Goal: Complete application form: Complete application form

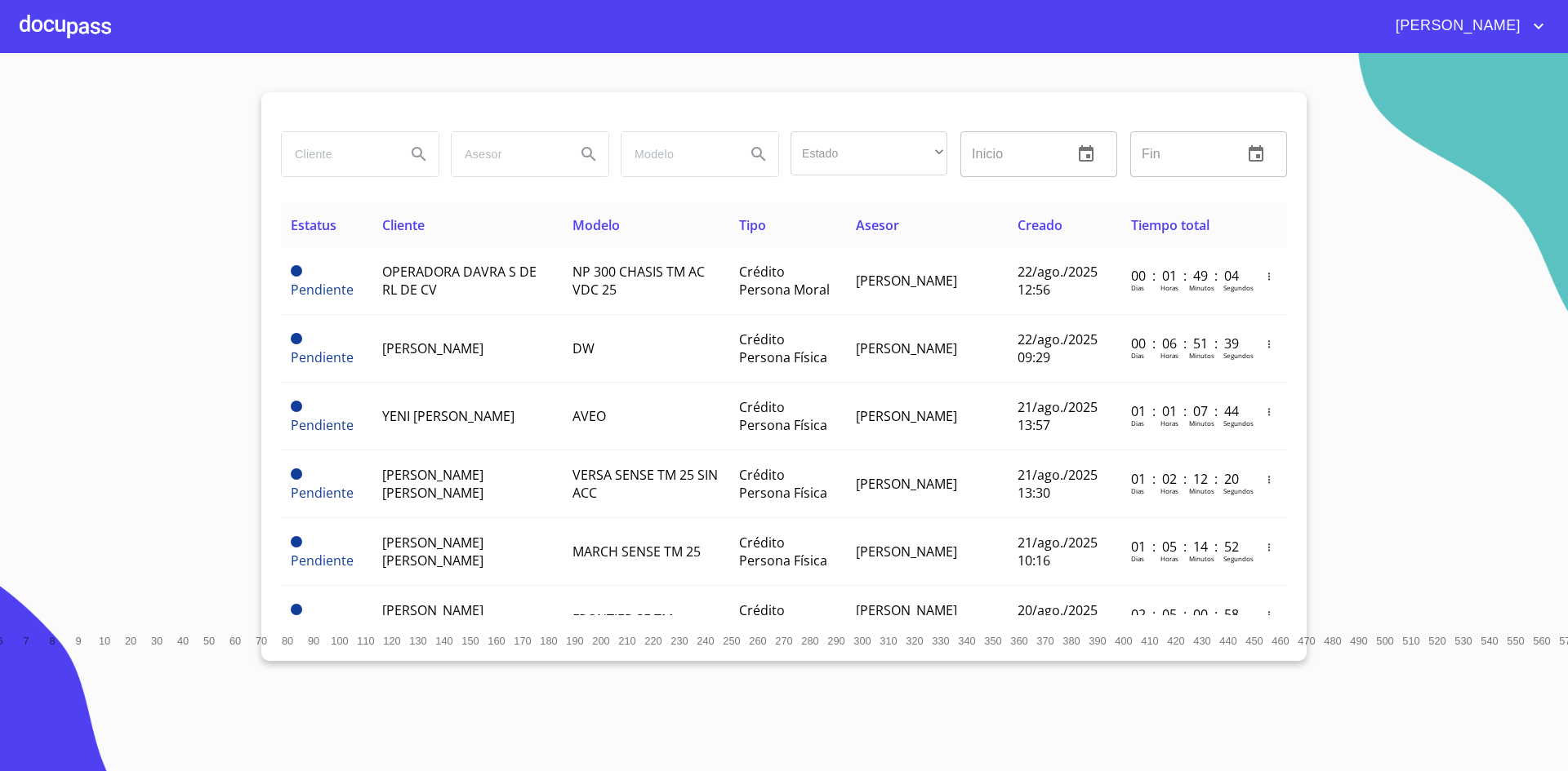
click at [80, 20] on div at bounding box center [64, 26] width 92 height 52
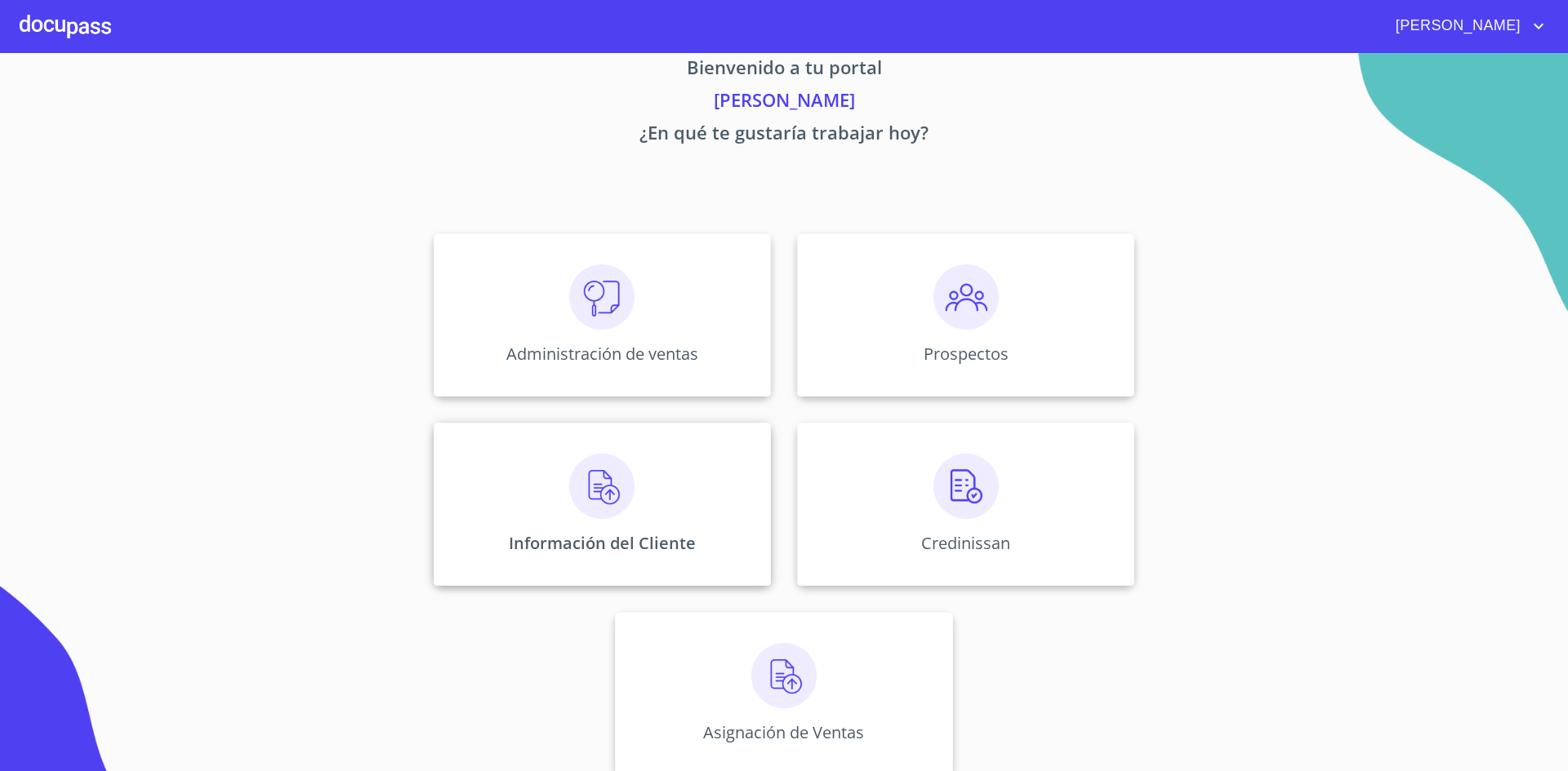
scroll to position [49, 0]
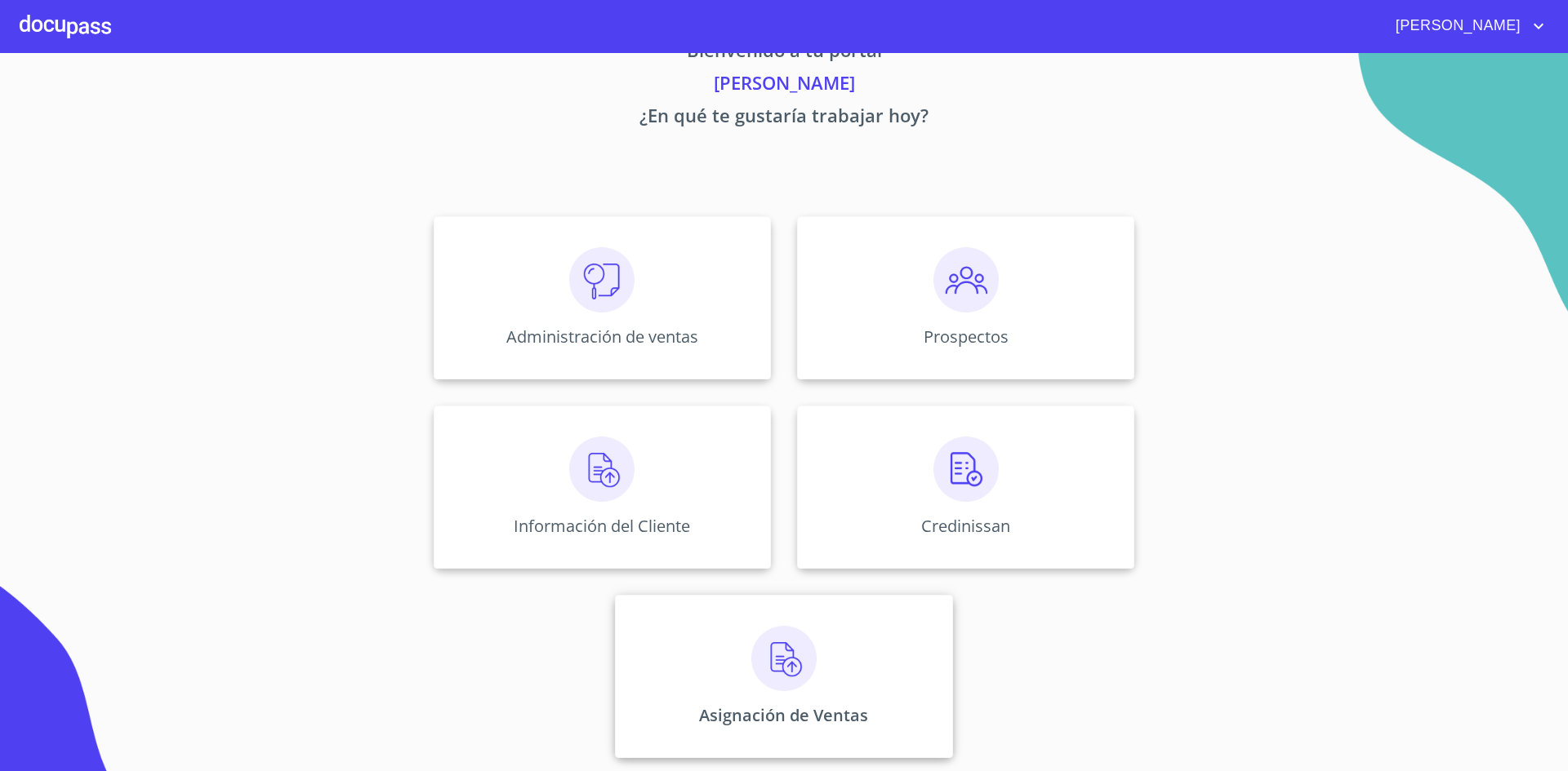
click at [805, 653] on img at bounding box center [784, 659] width 65 height 65
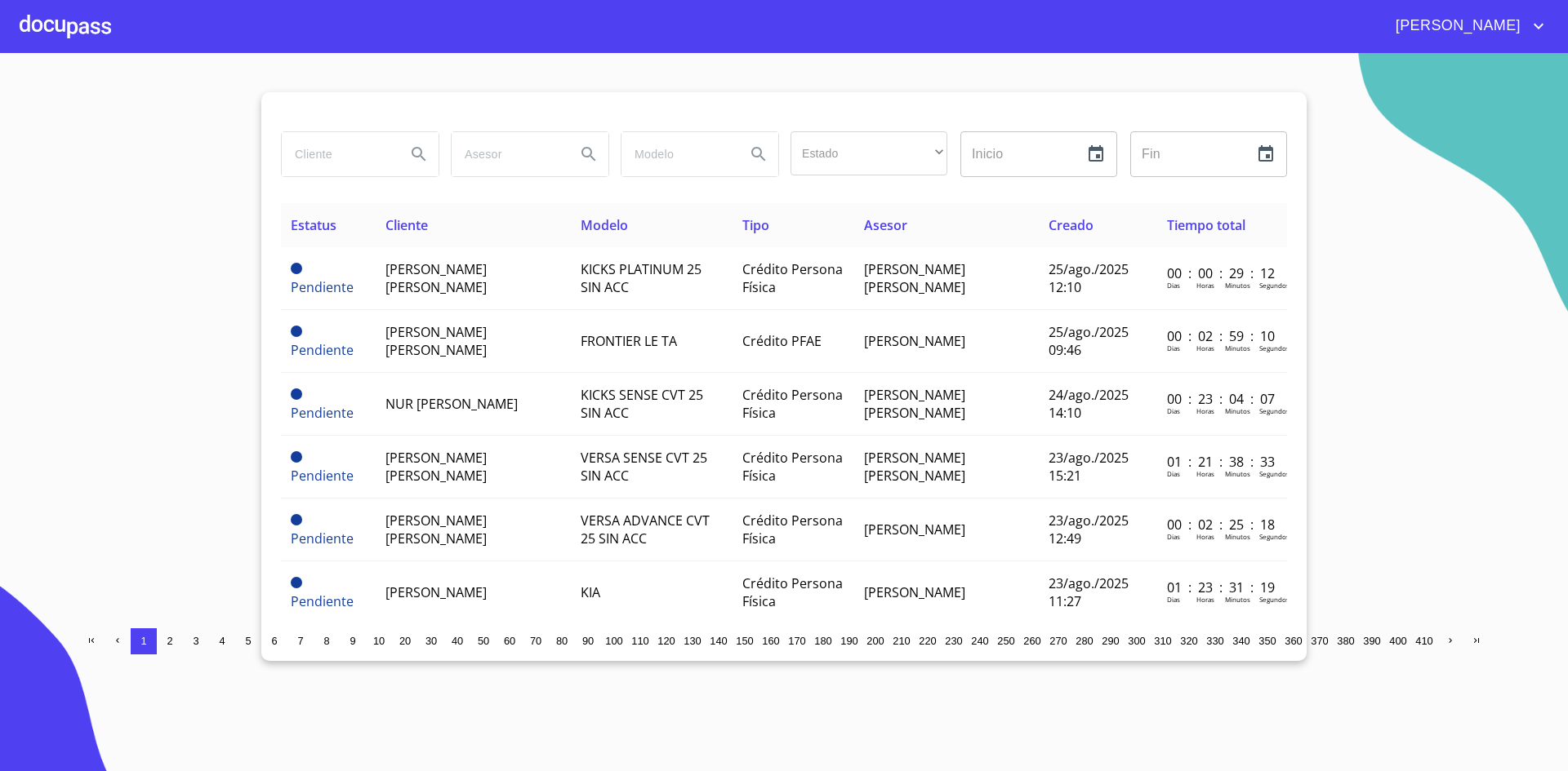
click at [353, 156] on input "search" at bounding box center [336, 154] width 111 height 44
click at [318, 164] on input "search" at bounding box center [336, 154] width 111 height 44
type input "[PERSON_NAME]"
click at [414, 150] on icon "Search" at bounding box center [418, 154] width 19 height 19
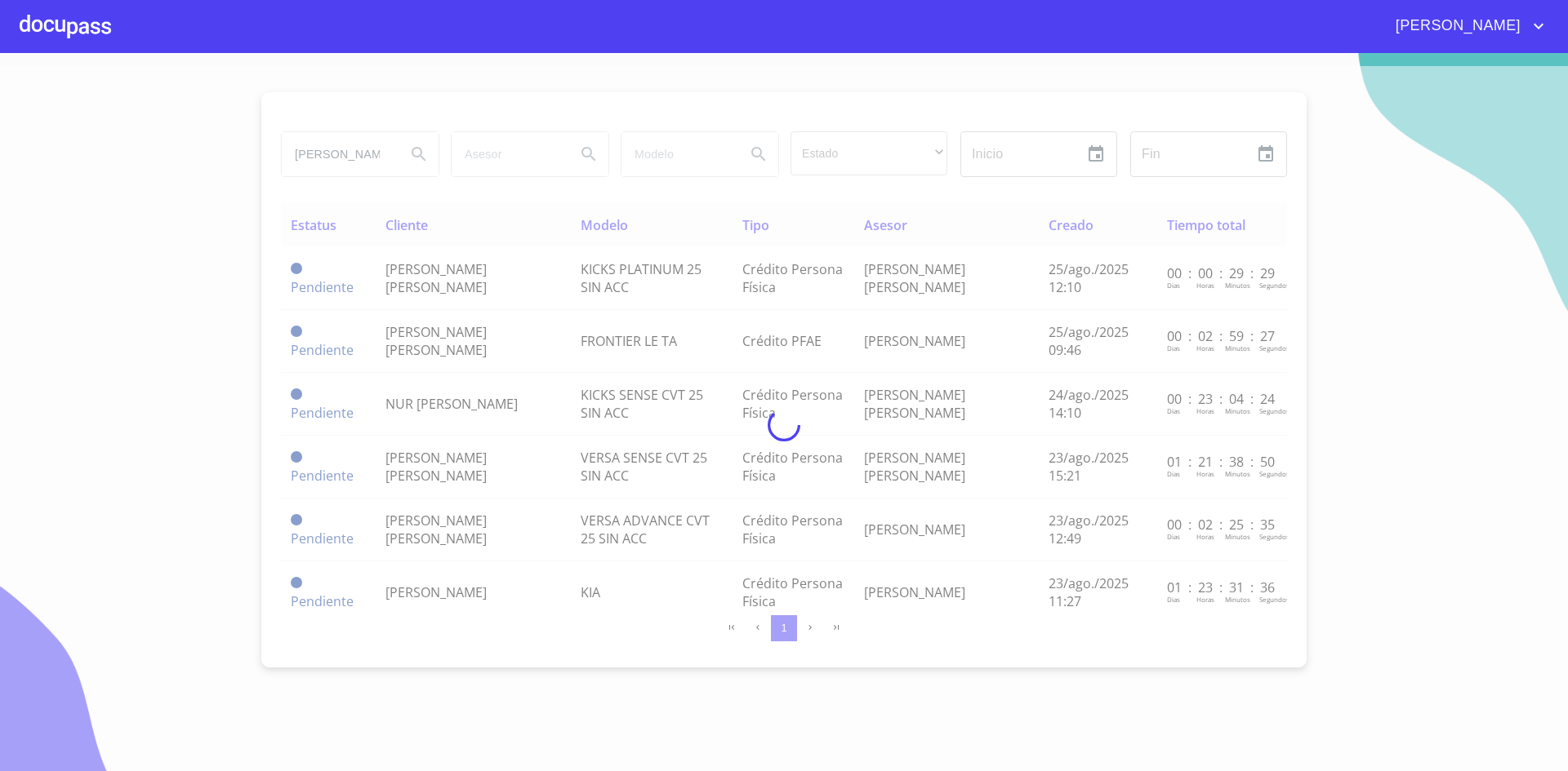
type button "[PERSON_NAME]"
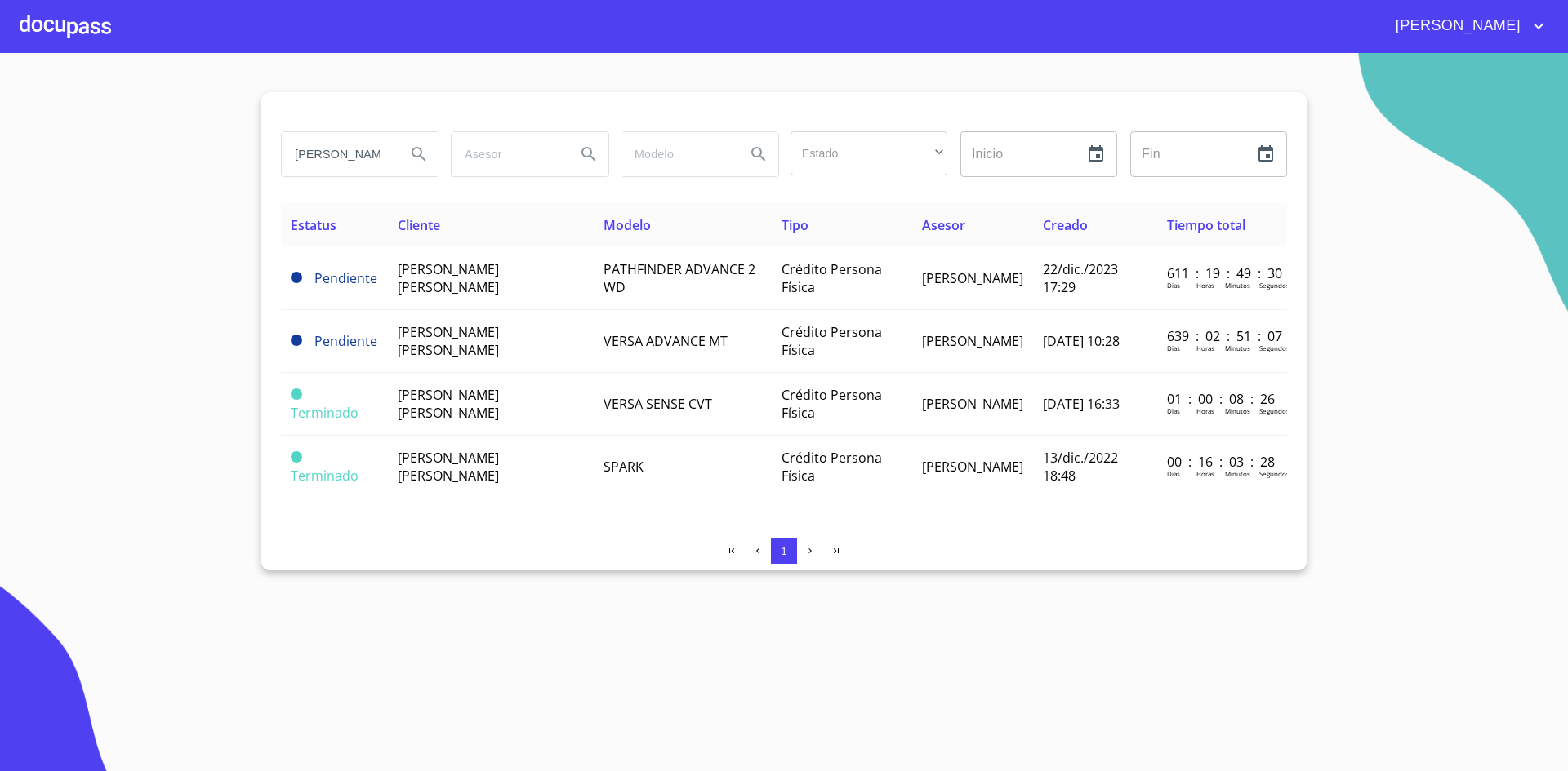
click at [363, 155] on input "[PERSON_NAME]" at bounding box center [336, 154] width 111 height 44
click at [410, 155] on icon "Search" at bounding box center [418, 154] width 19 height 19
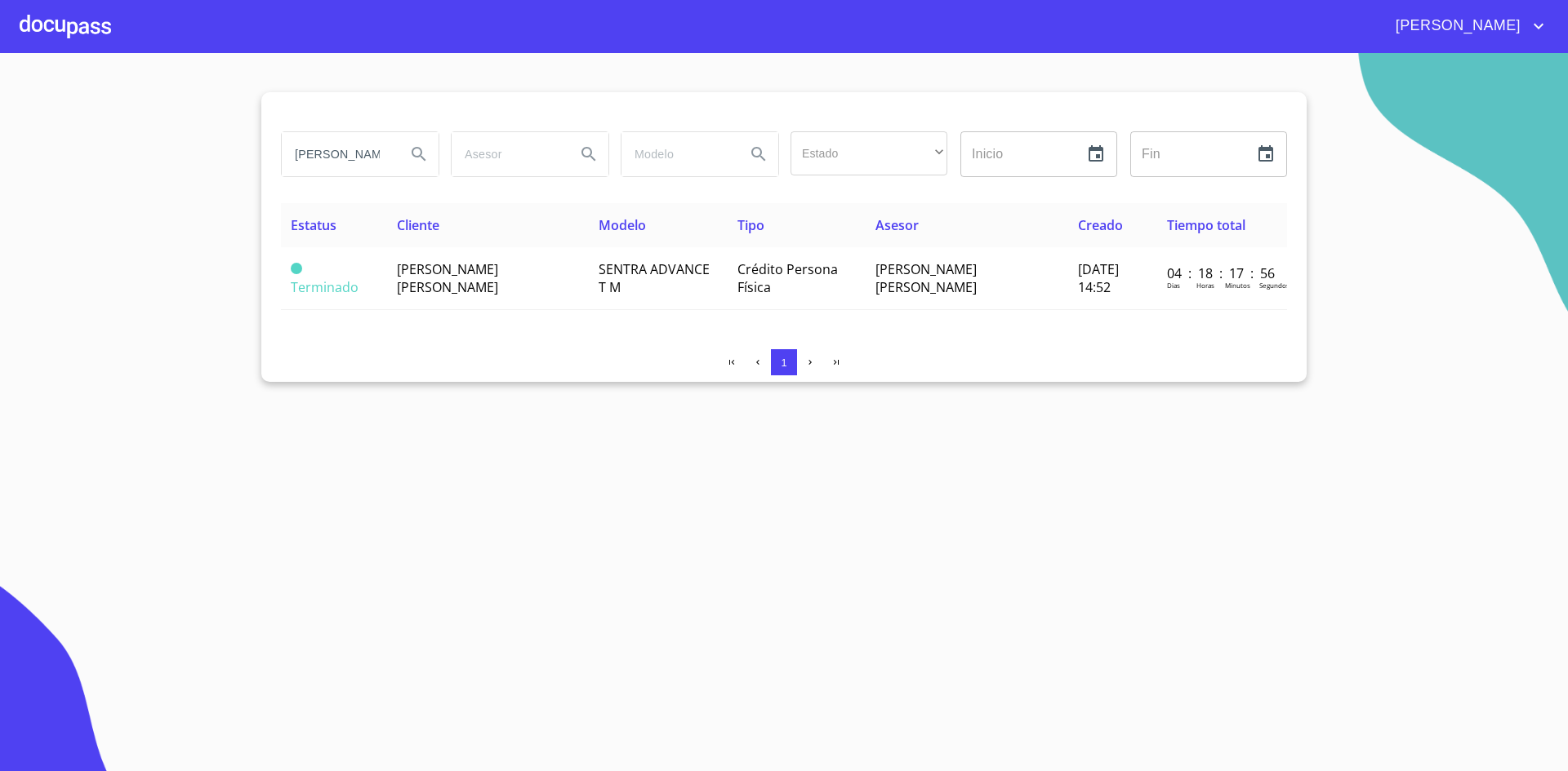
click at [360, 155] on input "[PERSON_NAME]" at bounding box center [336, 154] width 111 height 44
type input "[PERSON_NAME]"
click at [433, 164] on button "Search" at bounding box center [418, 154] width 39 height 39
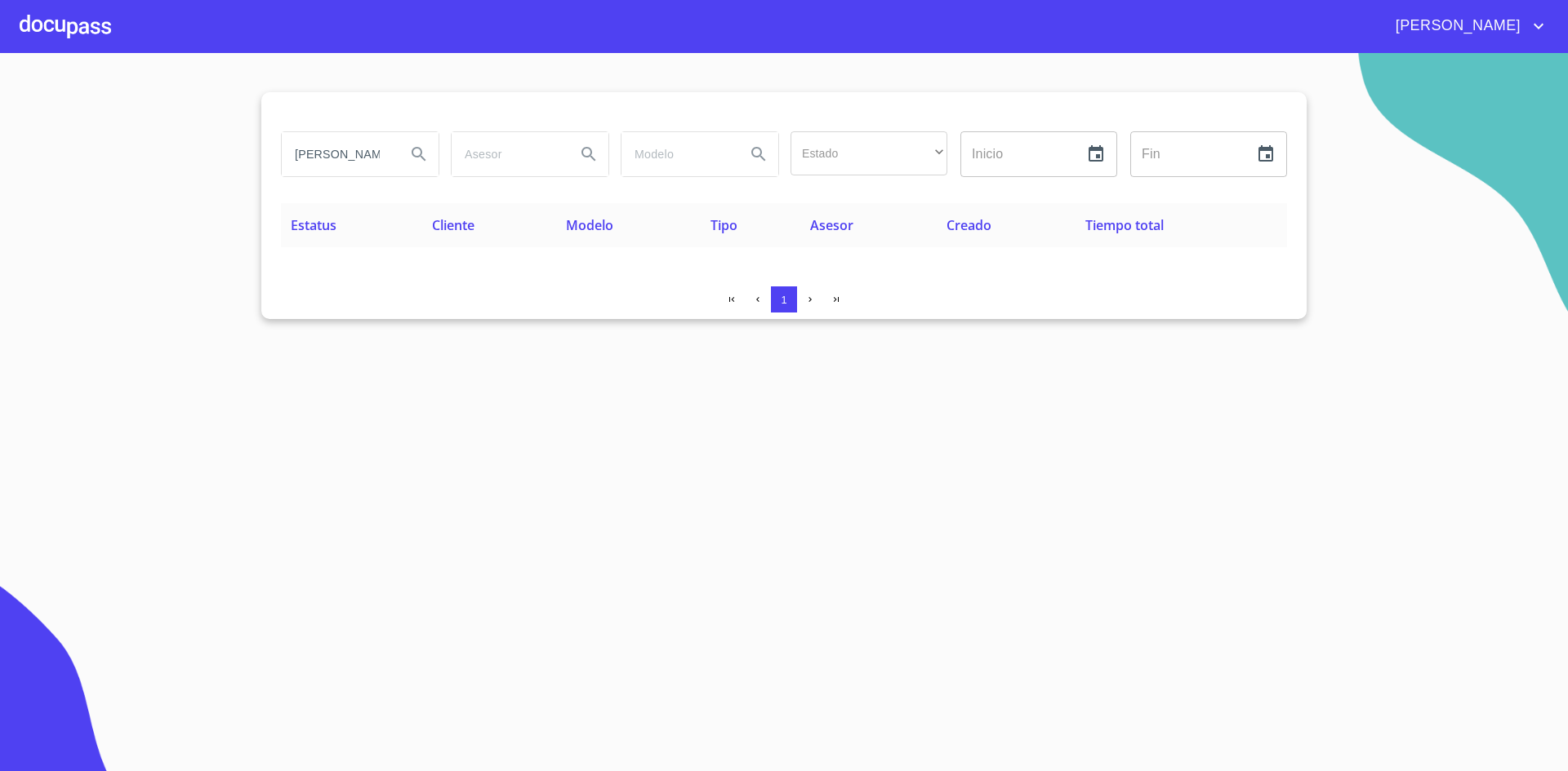
click at [61, 17] on div at bounding box center [64, 26] width 92 height 52
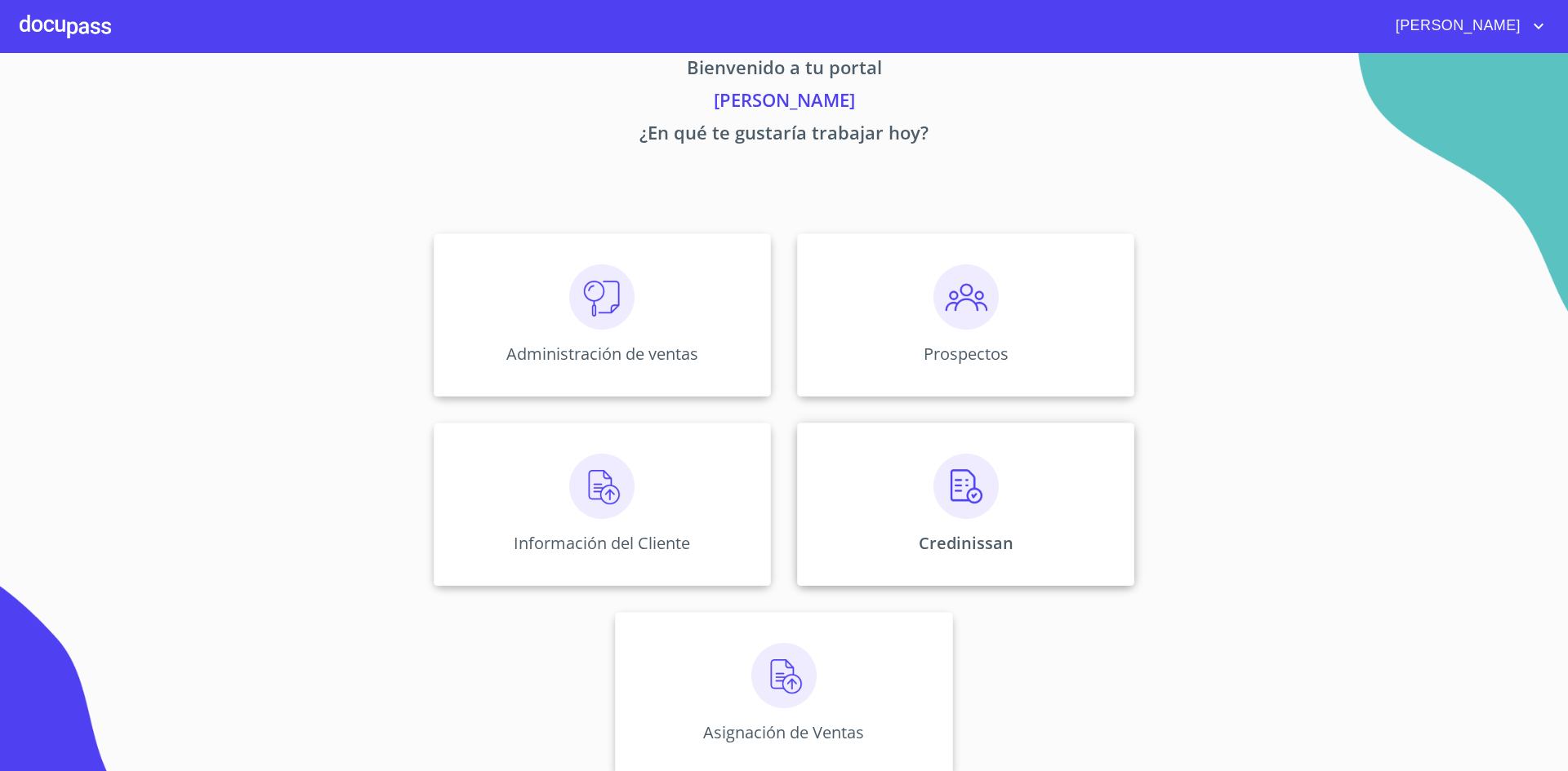
scroll to position [49, 0]
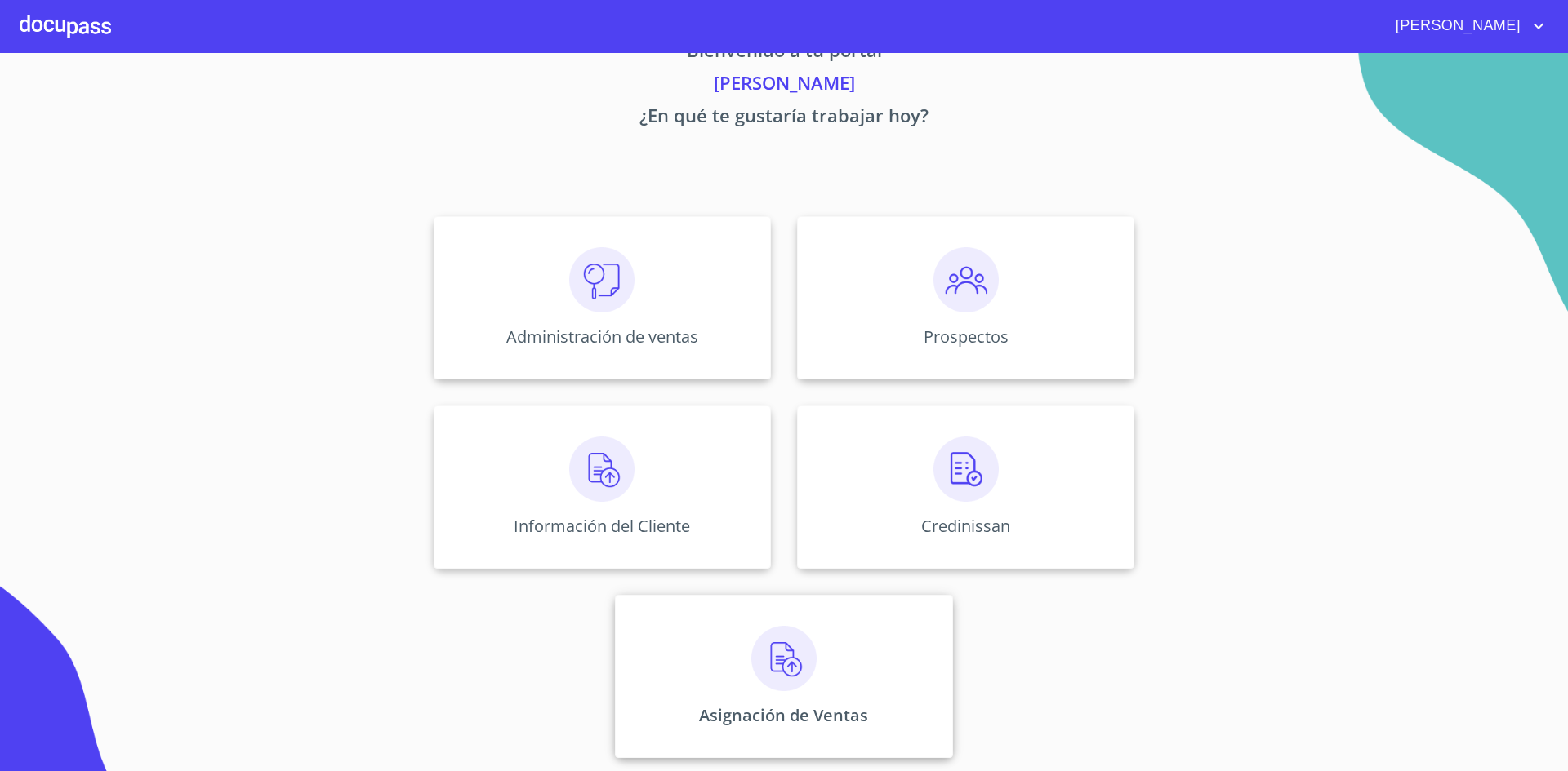
click at [832, 664] on div "Asignación de Ventas" at bounding box center [783, 676] width 337 height 163
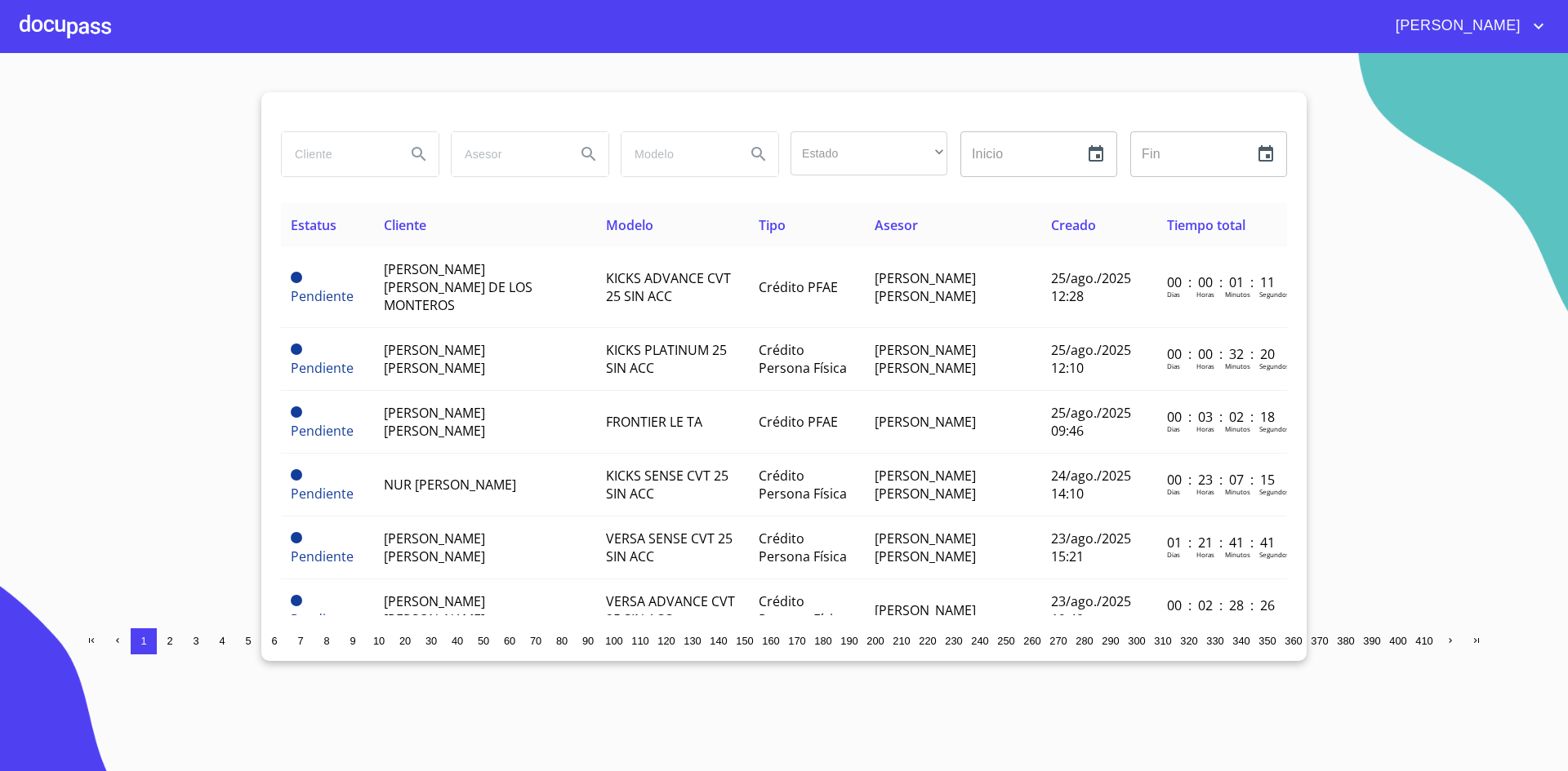
click at [309, 147] on input "search" at bounding box center [336, 154] width 111 height 44
type input "B"
click at [413, 158] on icon "Search" at bounding box center [418, 154] width 19 height 19
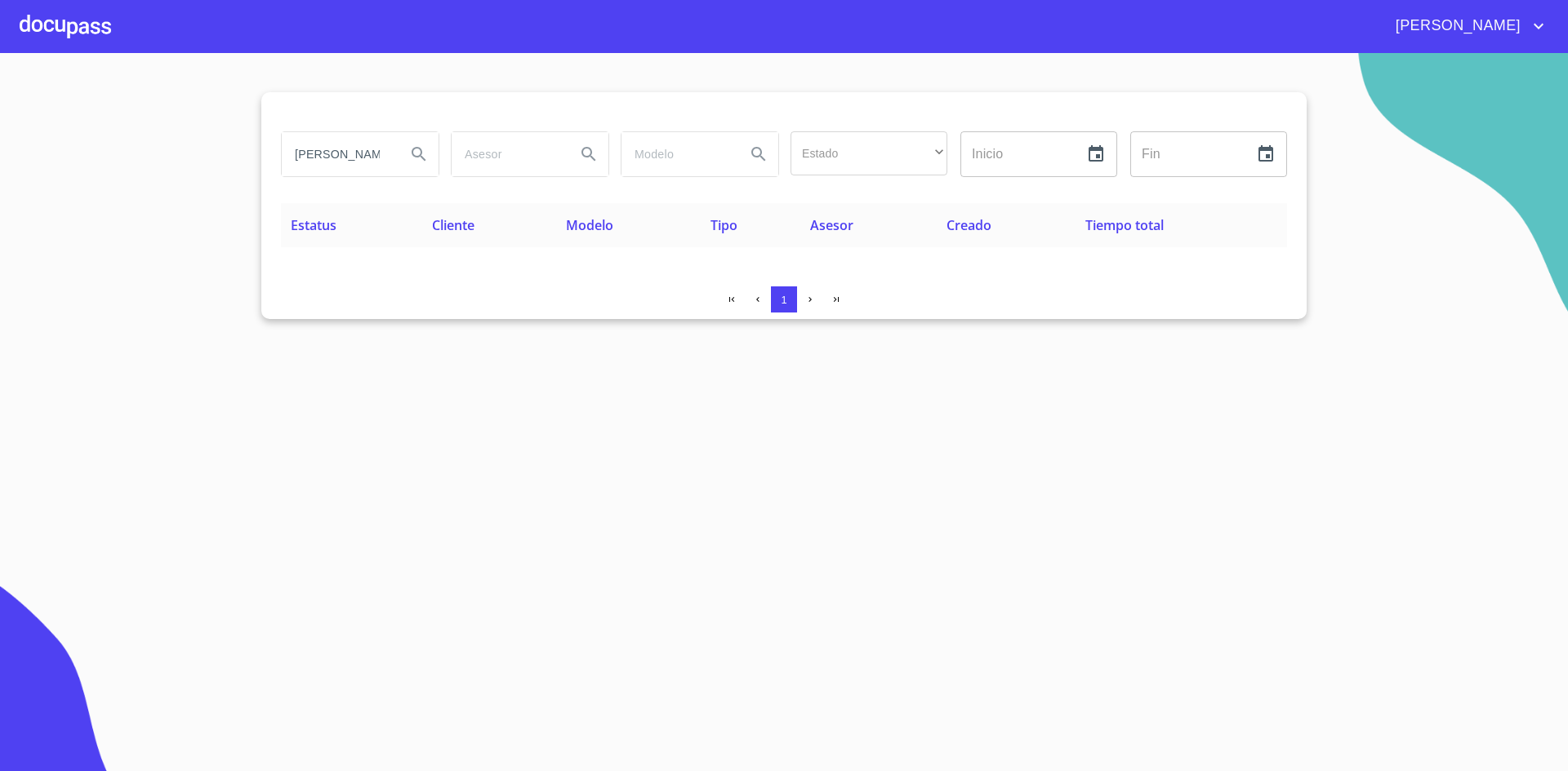
click at [356, 155] on input "[PERSON_NAME]" at bounding box center [336, 154] width 111 height 44
click at [322, 156] on input "[PERSON_NAME]" at bounding box center [336, 154] width 111 height 44
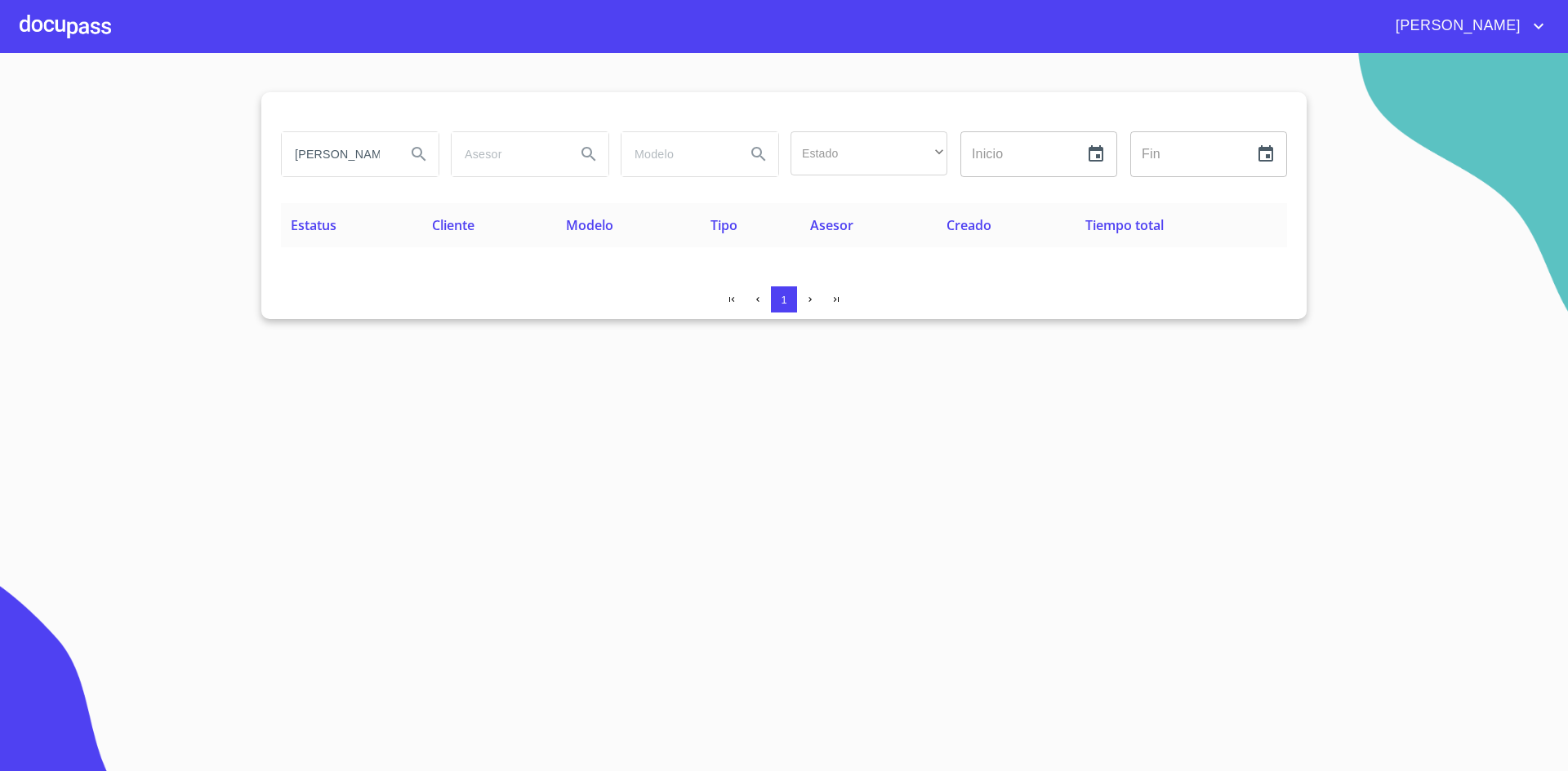
click at [322, 156] on input "[PERSON_NAME]" at bounding box center [336, 154] width 111 height 44
type input "[PERSON_NAME]"
click at [417, 154] on icon "Search" at bounding box center [418, 154] width 19 height 19
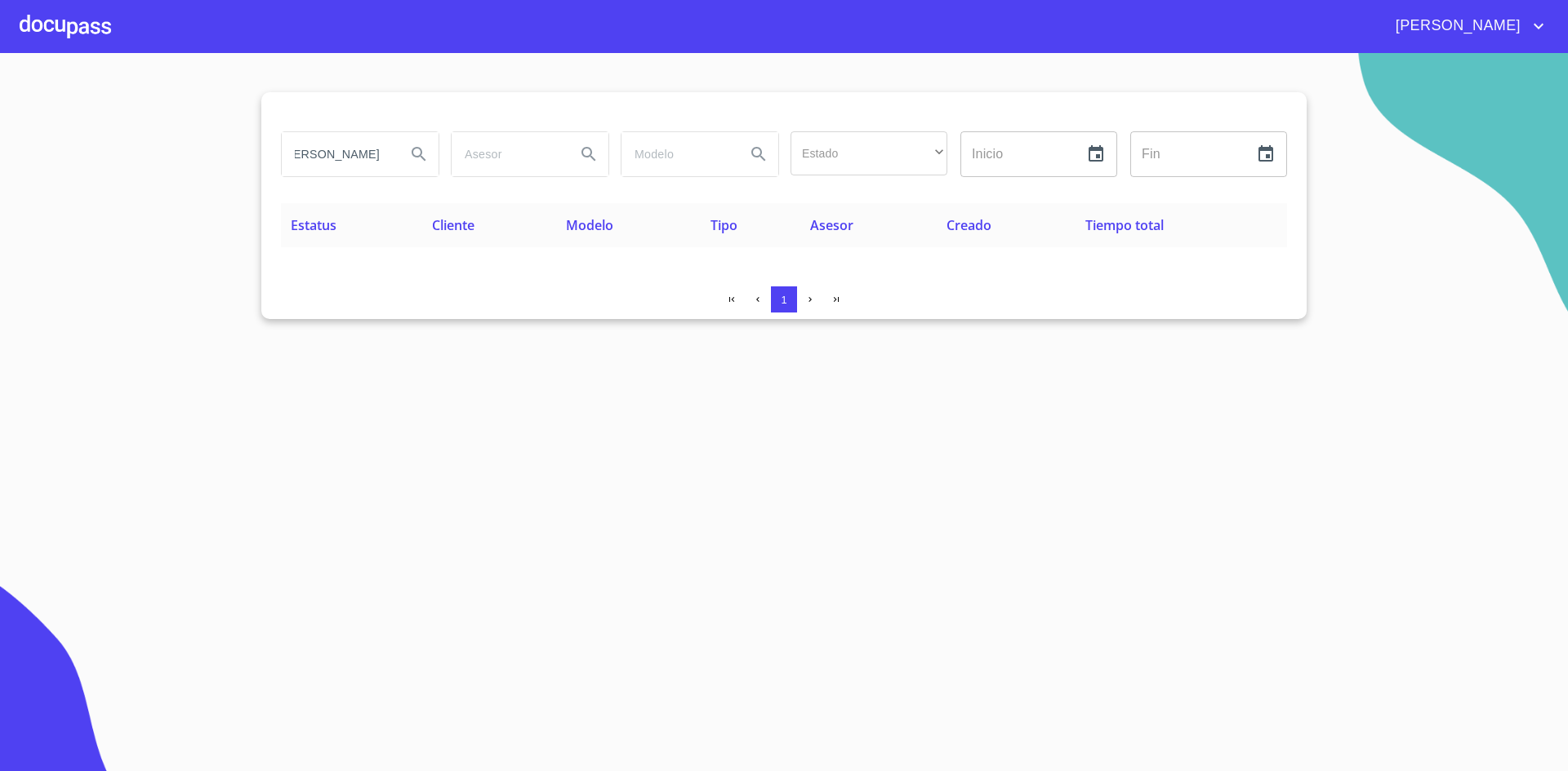
scroll to position [0, 0]
click at [379, 162] on input "[PERSON_NAME]" at bounding box center [336, 154] width 111 height 44
click at [343, 159] on input "search" at bounding box center [336, 154] width 111 height 44
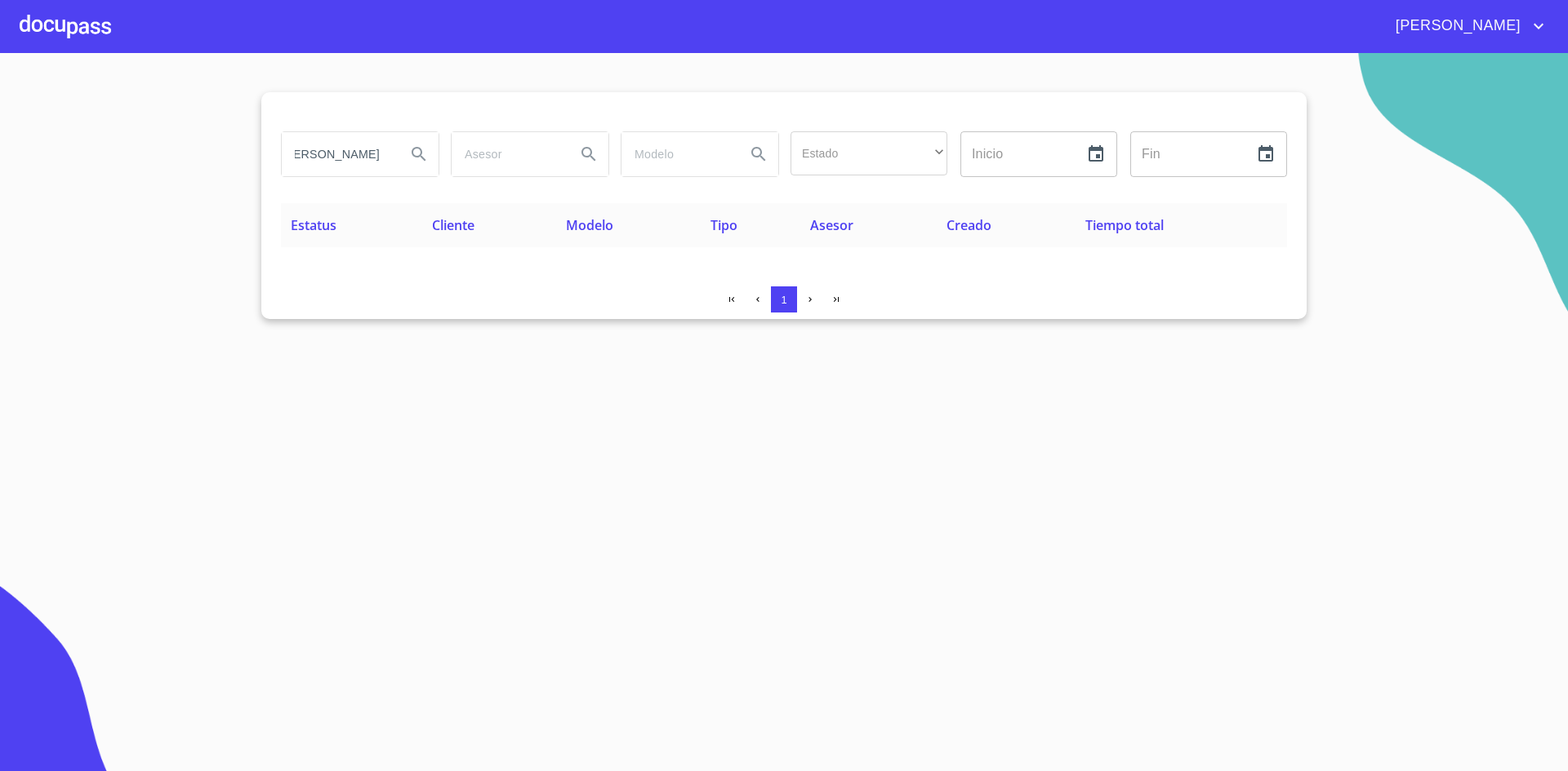
scroll to position [0, 32]
click at [424, 151] on icon "Search" at bounding box center [418, 154] width 19 height 19
click at [346, 156] on input "[PERSON_NAME]" at bounding box center [336, 154] width 111 height 44
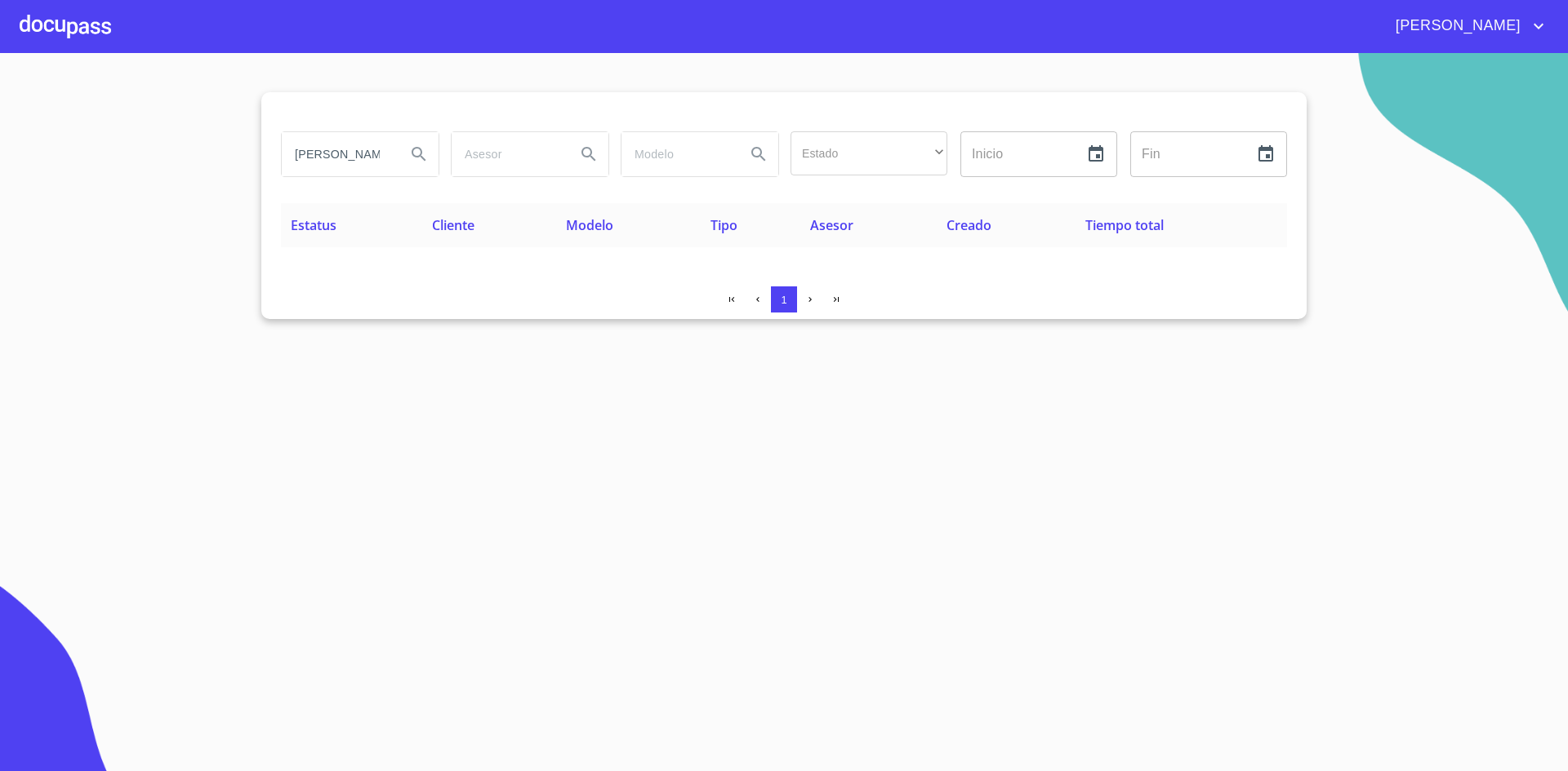
click at [346, 156] on input "[PERSON_NAME]" at bounding box center [336, 154] width 111 height 44
type input "[PERSON_NAME]"
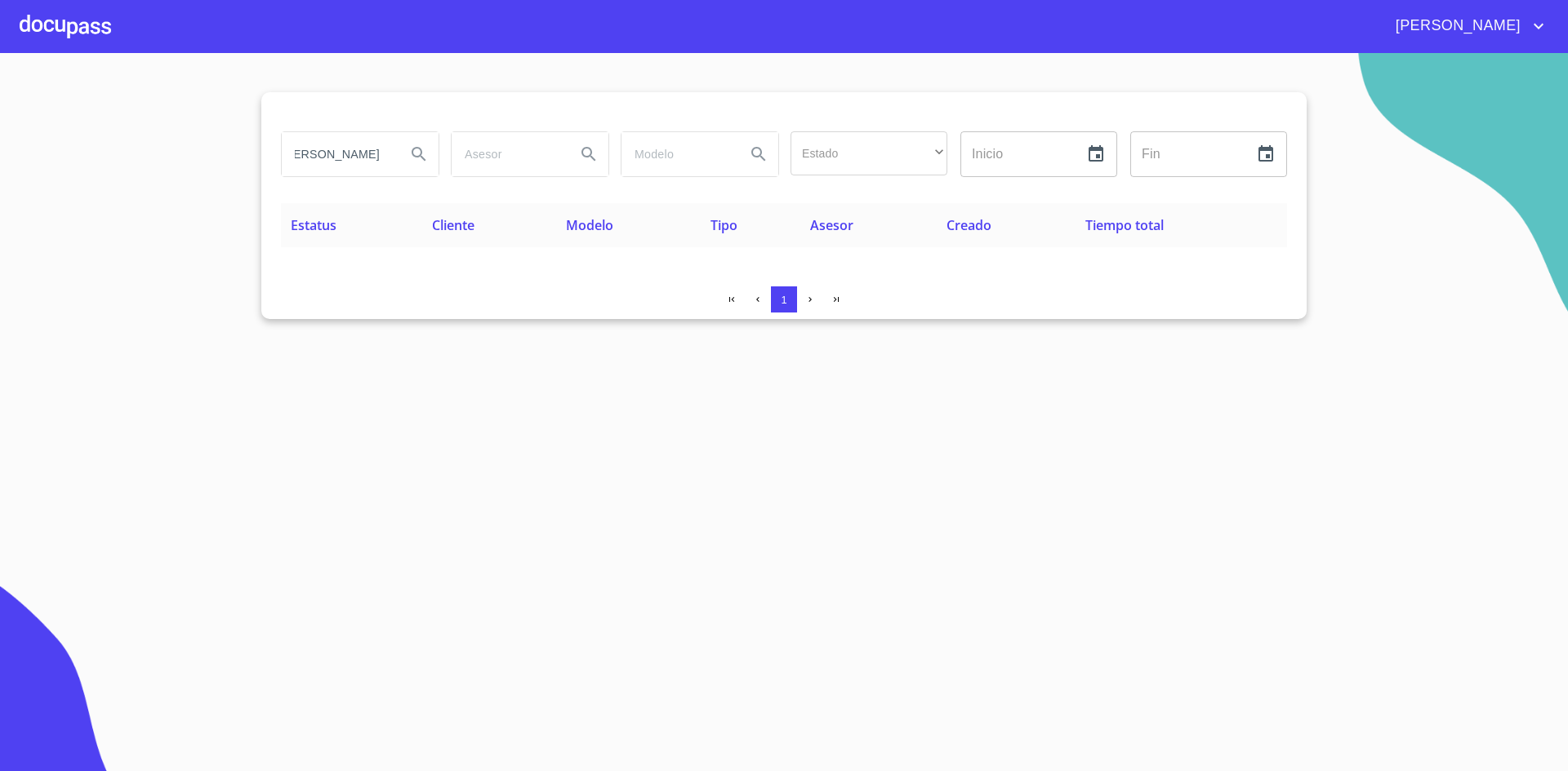
click at [422, 149] on icon "Search" at bounding box center [418, 154] width 19 height 19
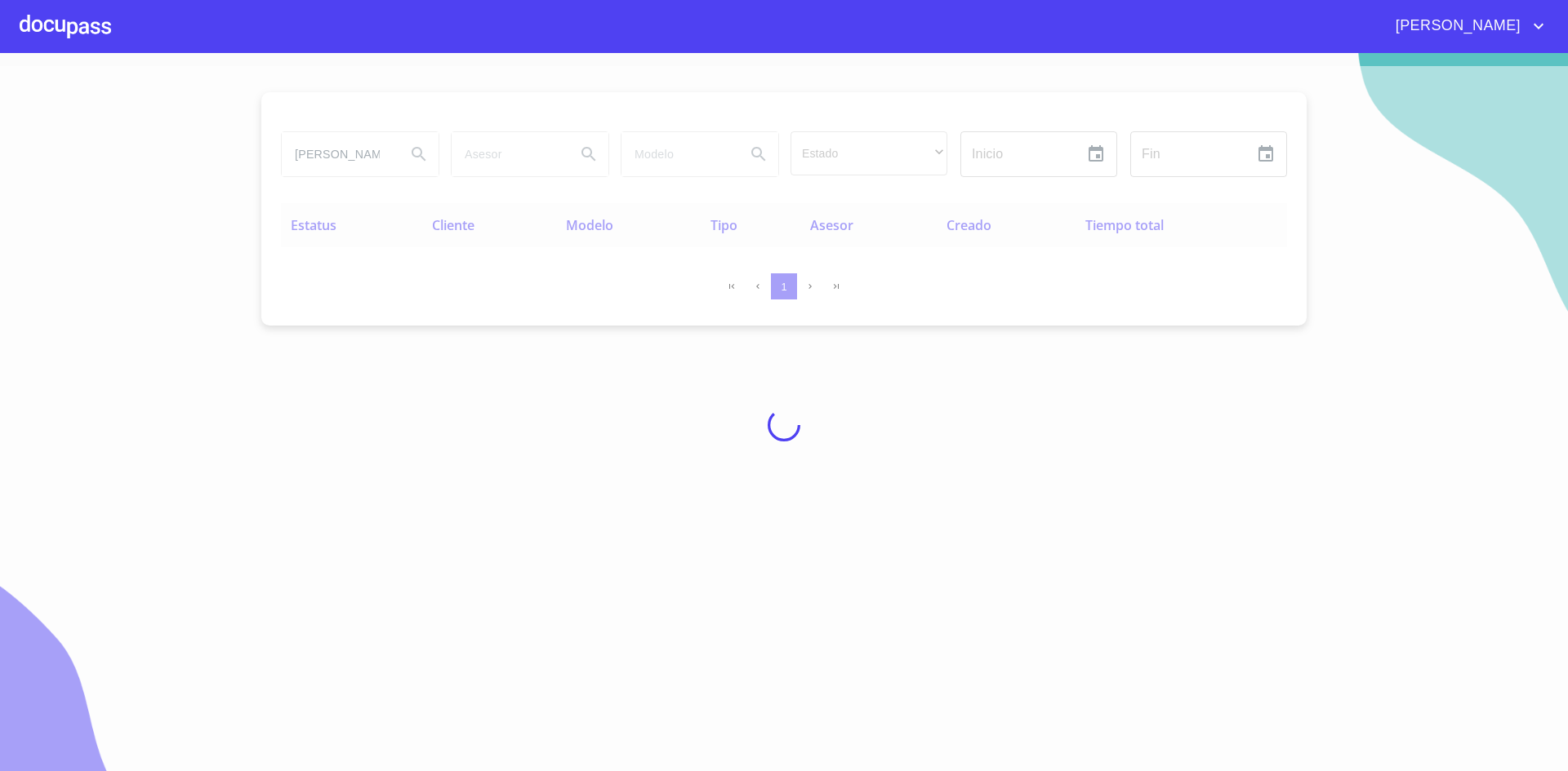
click at [58, 17] on div at bounding box center [64, 26] width 92 height 52
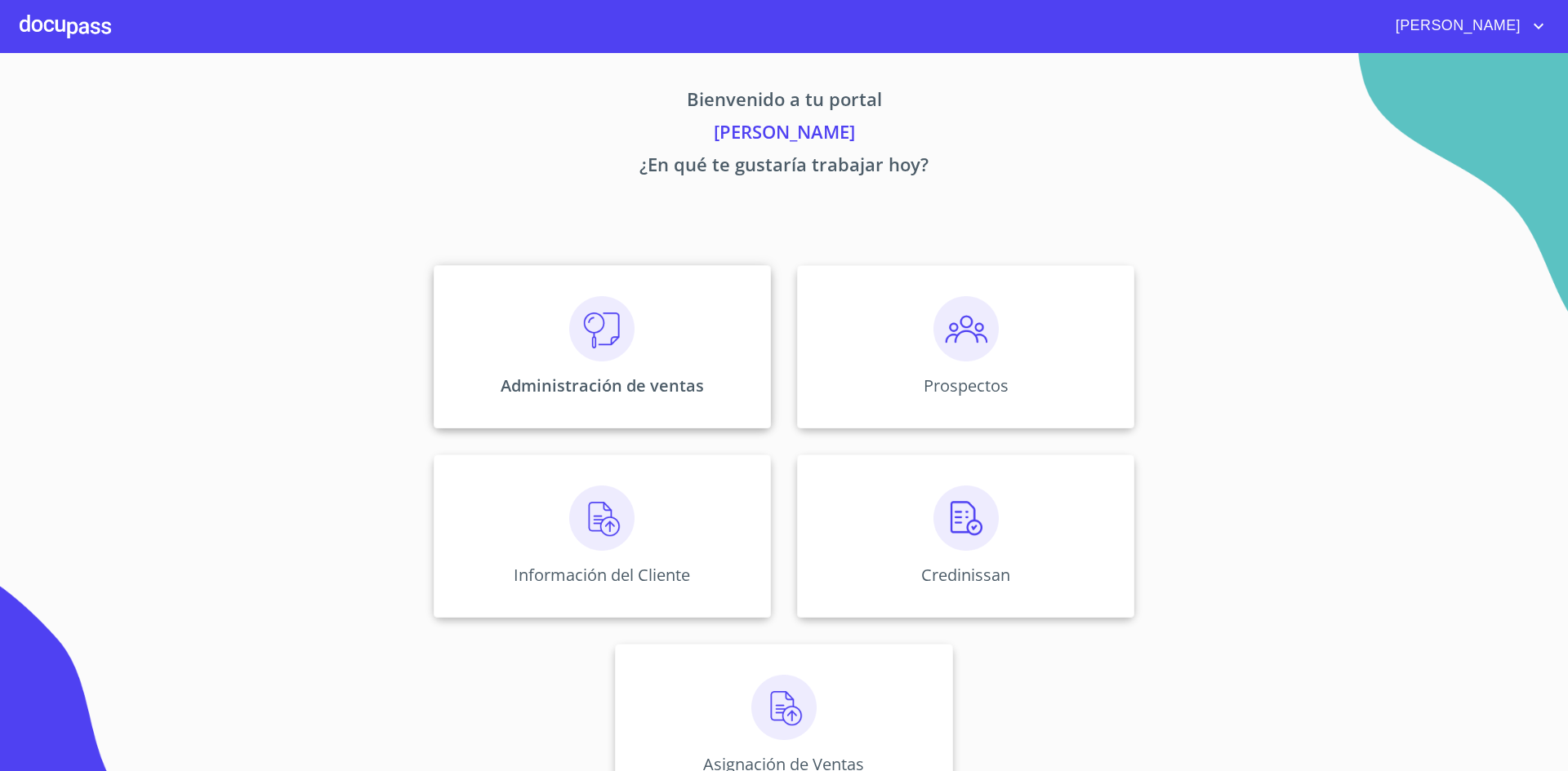
click at [600, 332] on img at bounding box center [601, 328] width 65 height 65
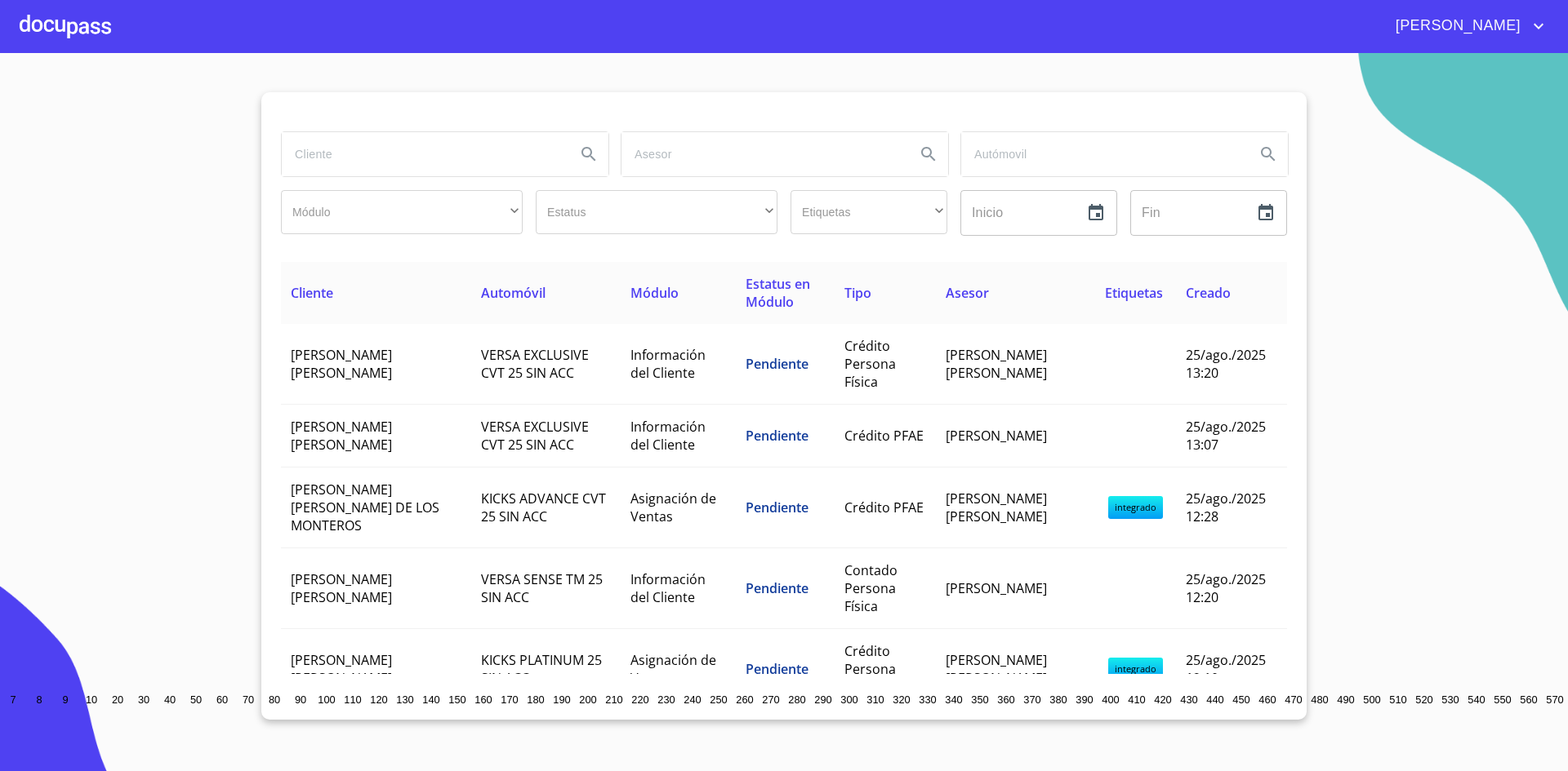
click at [360, 144] on input "search" at bounding box center [422, 154] width 281 height 44
type input "[PERSON_NAME]"
click at [585, 151] on icon "Search" at bounding box center [588, 154] width 19 height 19
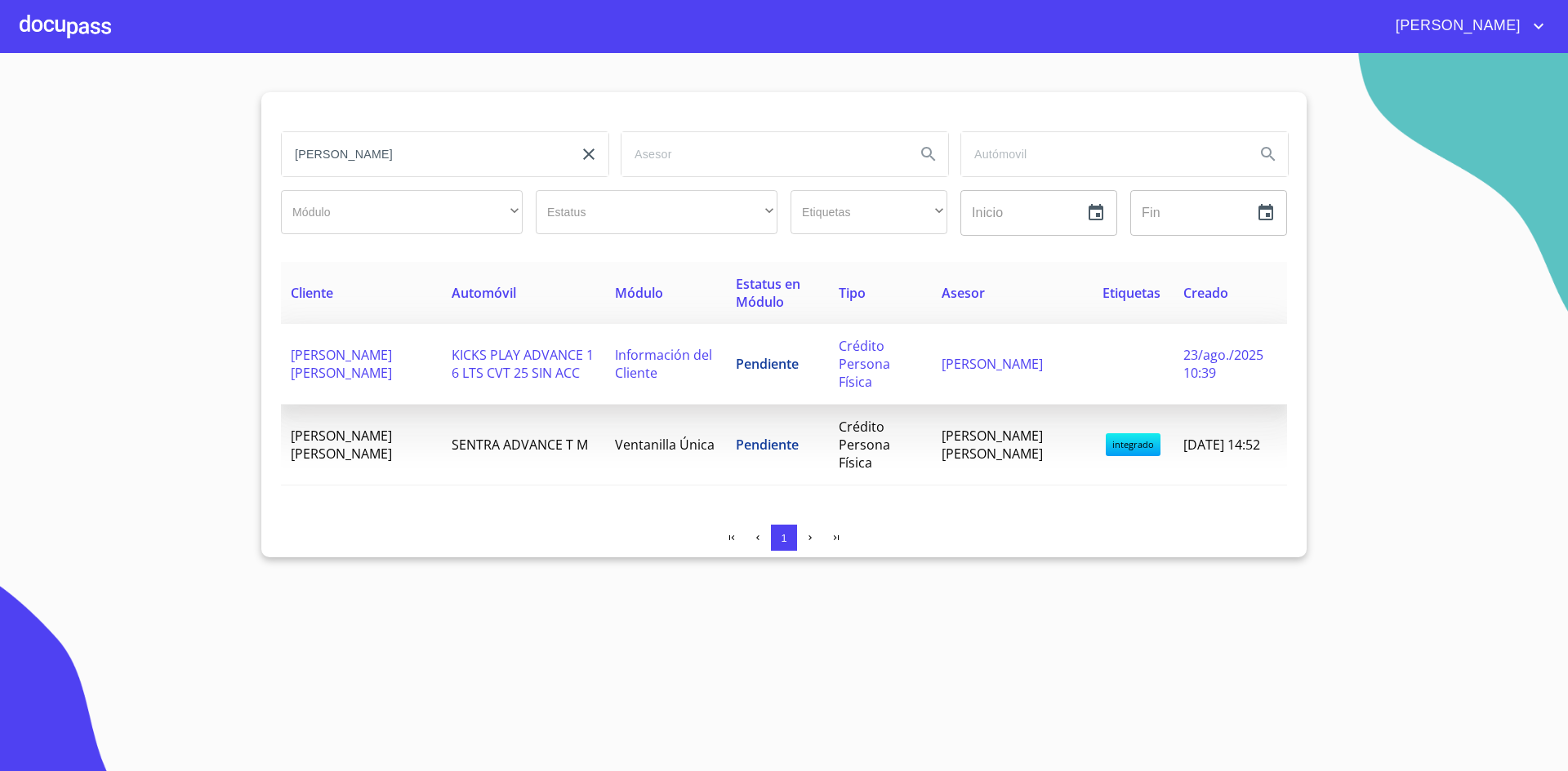
click at [472, 369] on span "KICKS PLAY ADVANCE 1 6 LTS CVT 25 SIN ACC" at bounding box center [522, 363] width 142 height 36
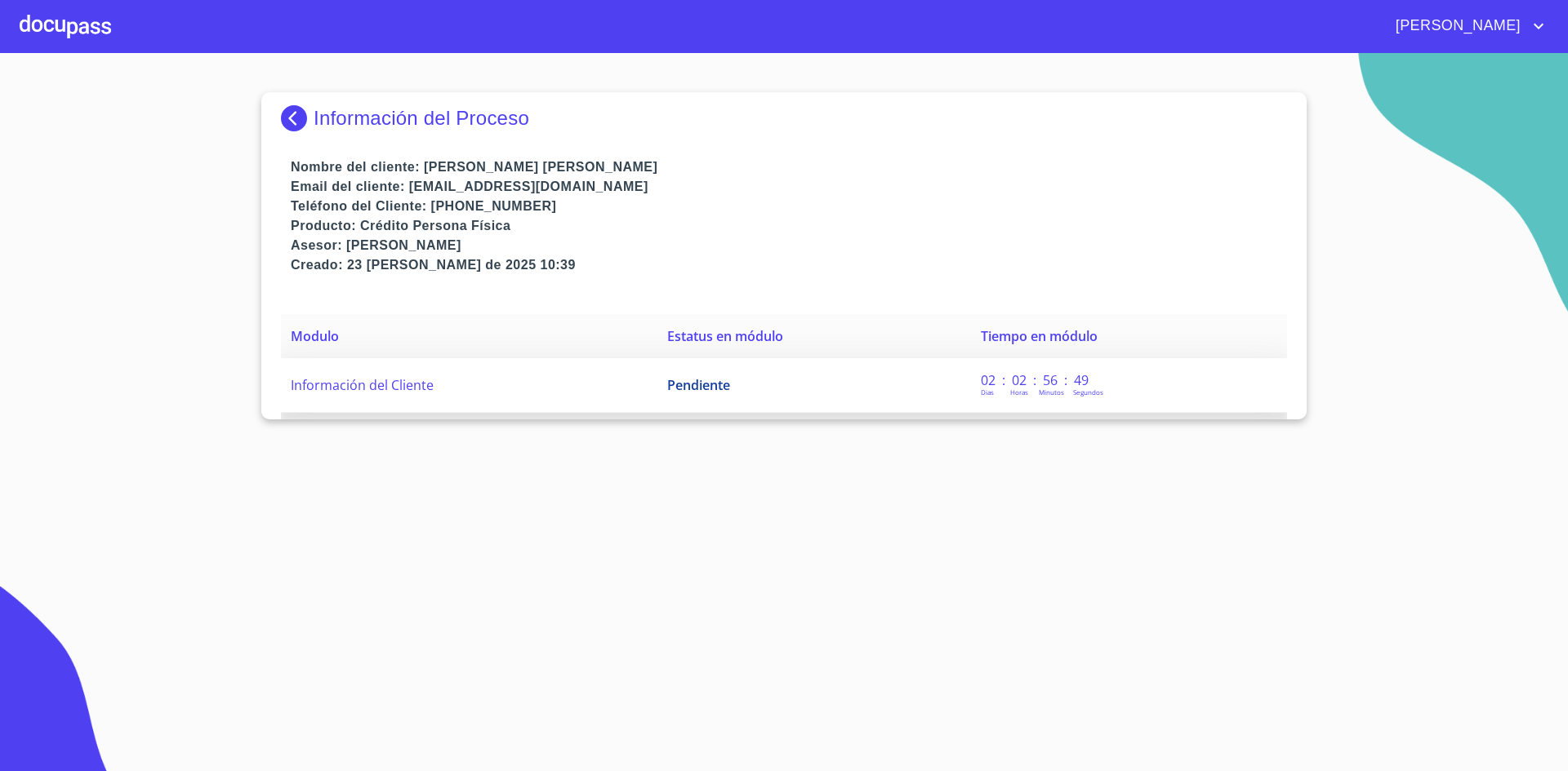
click at [687, 393] on span "Pendiente" at bounding box center [698, 385] width 63 height 18
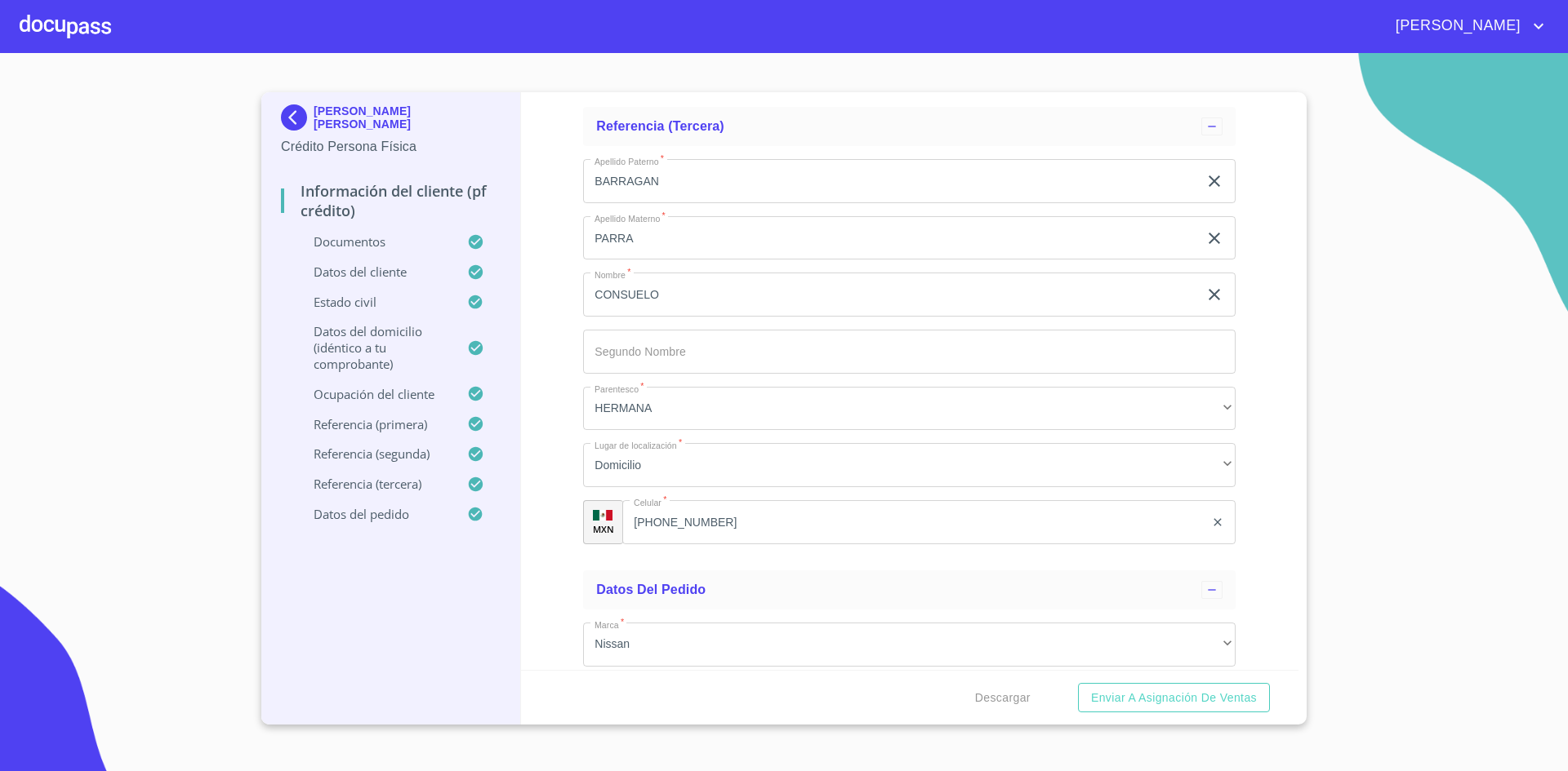
scroll to position [10248, 0]
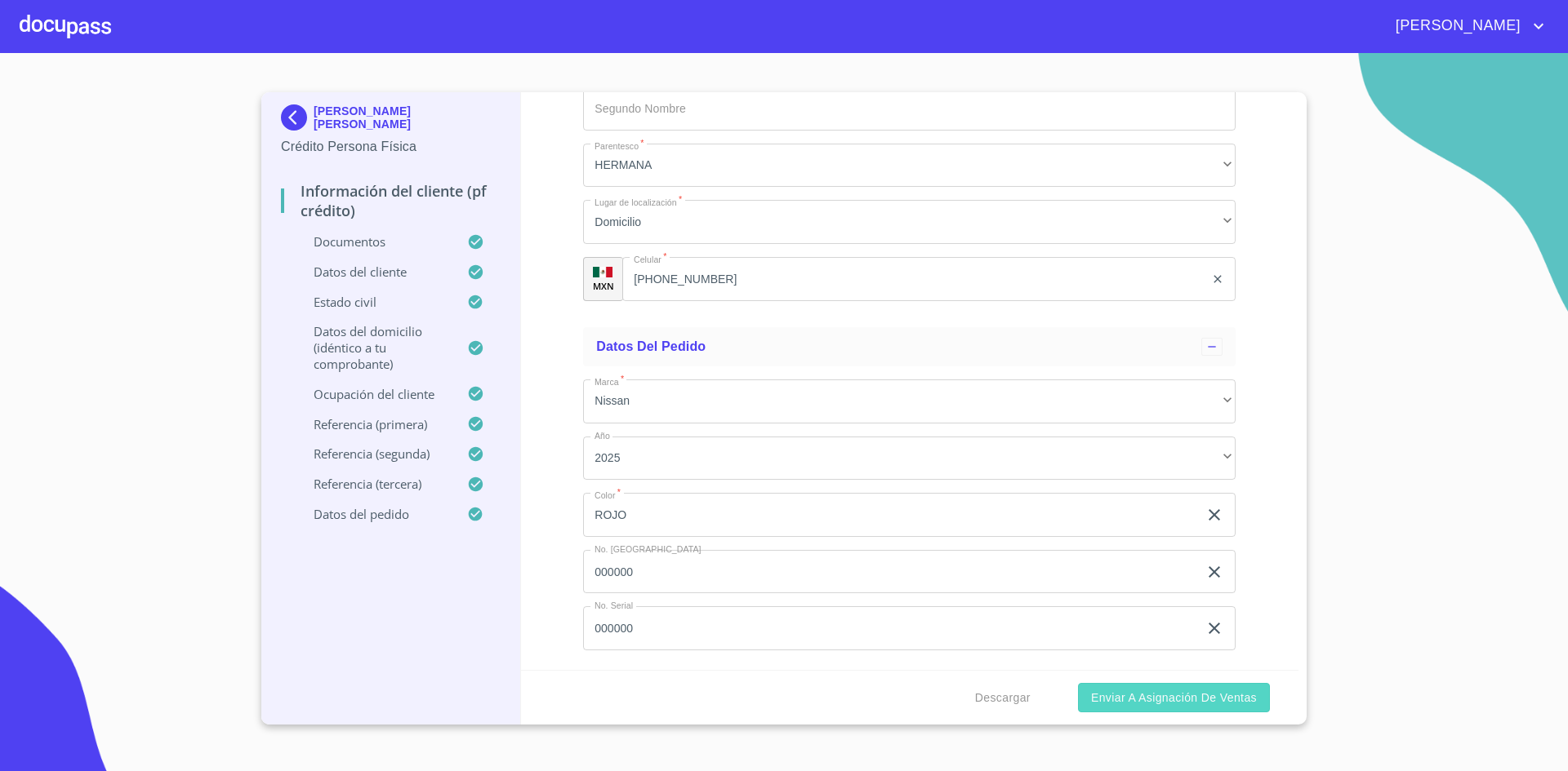
click at [1146, 697] on span "Enviar a Asignación de Ventas" at bounding box center [1174, 698] width 166 height 20
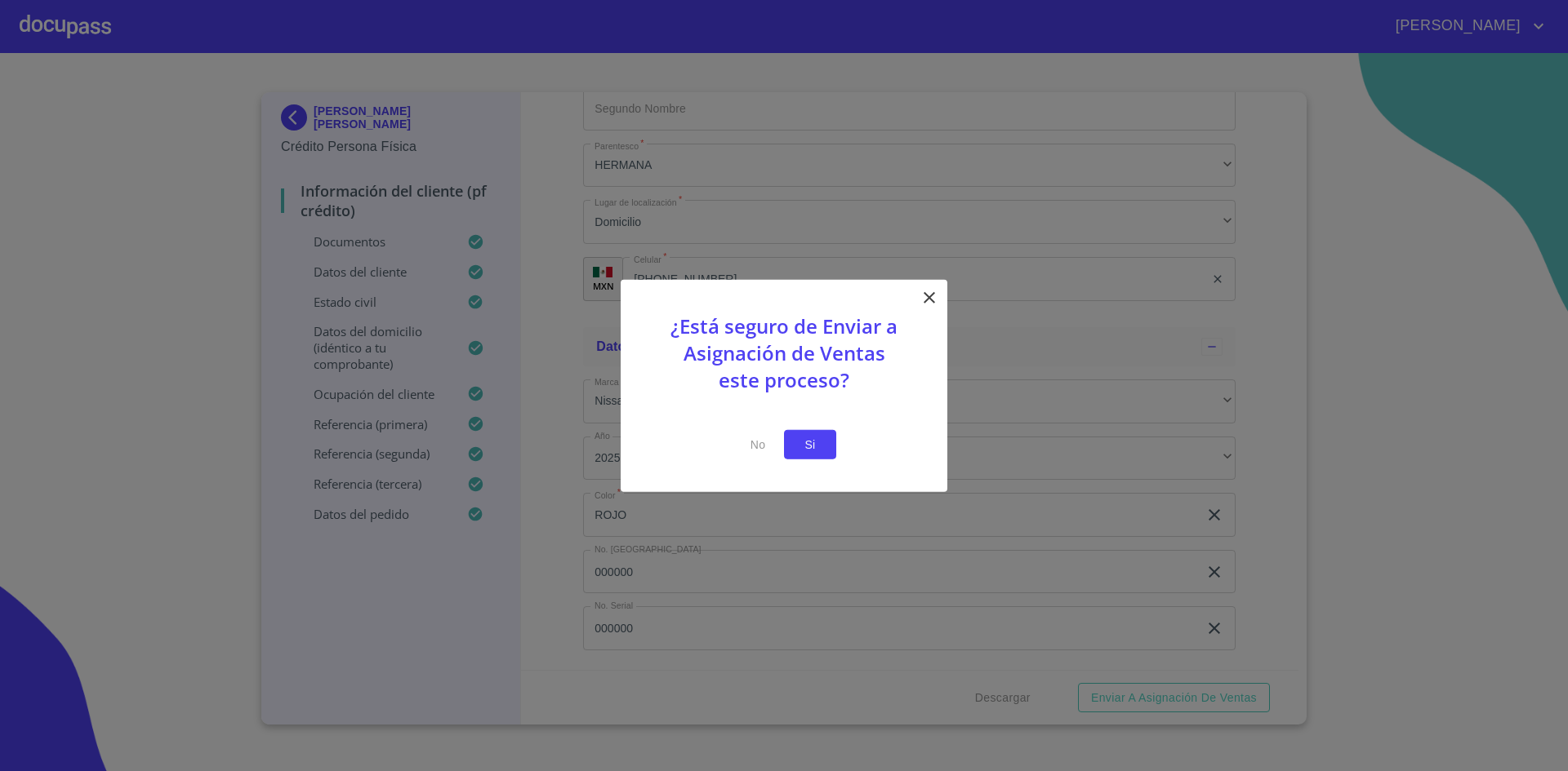
click at [818, 441] on span "Si" at bounding box center [810, 443] width 26 height 20
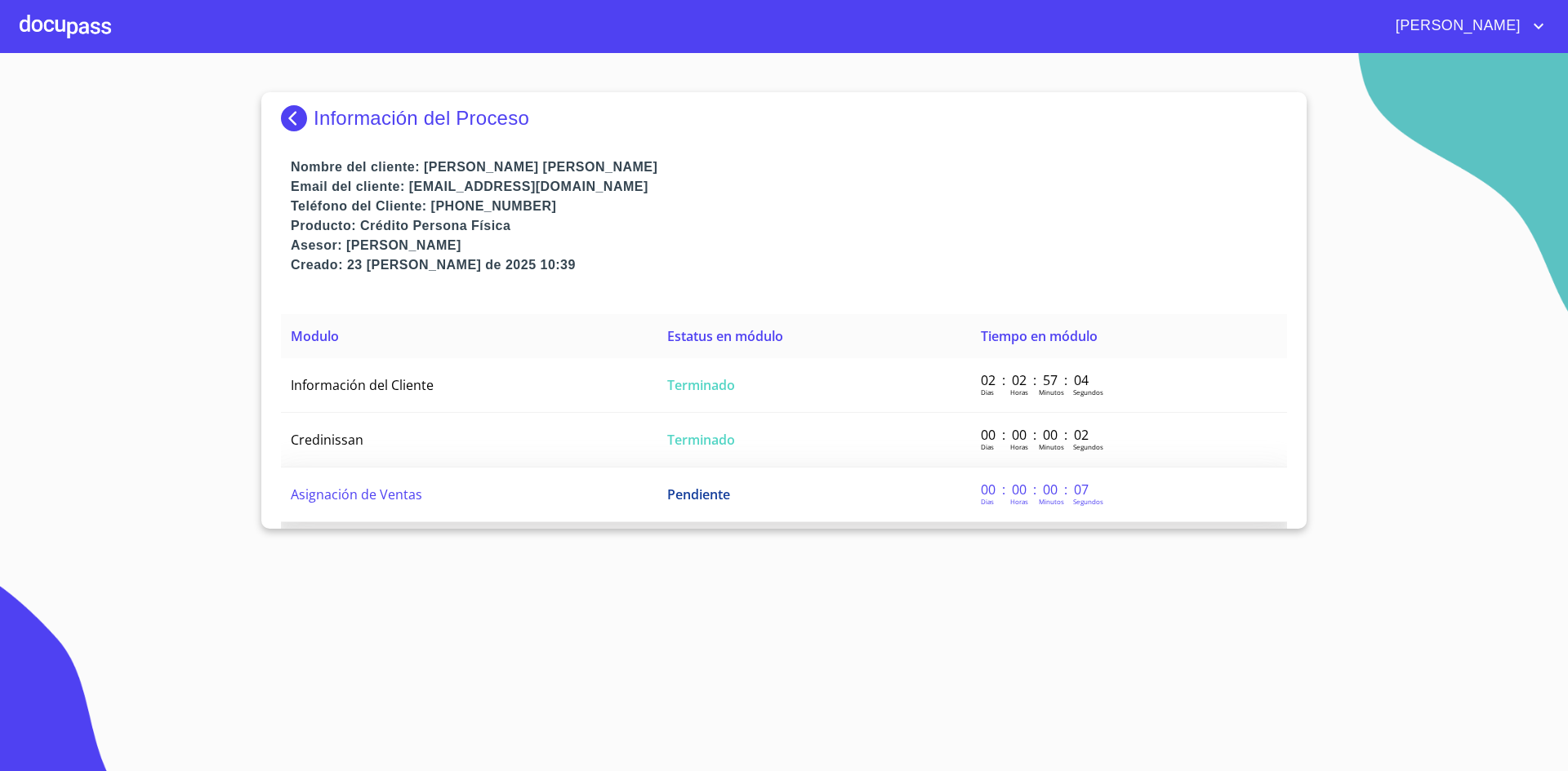
click at [485, 503] on td "Asignación de Ventas" at bounding box center [469, 495] width 377 height 55
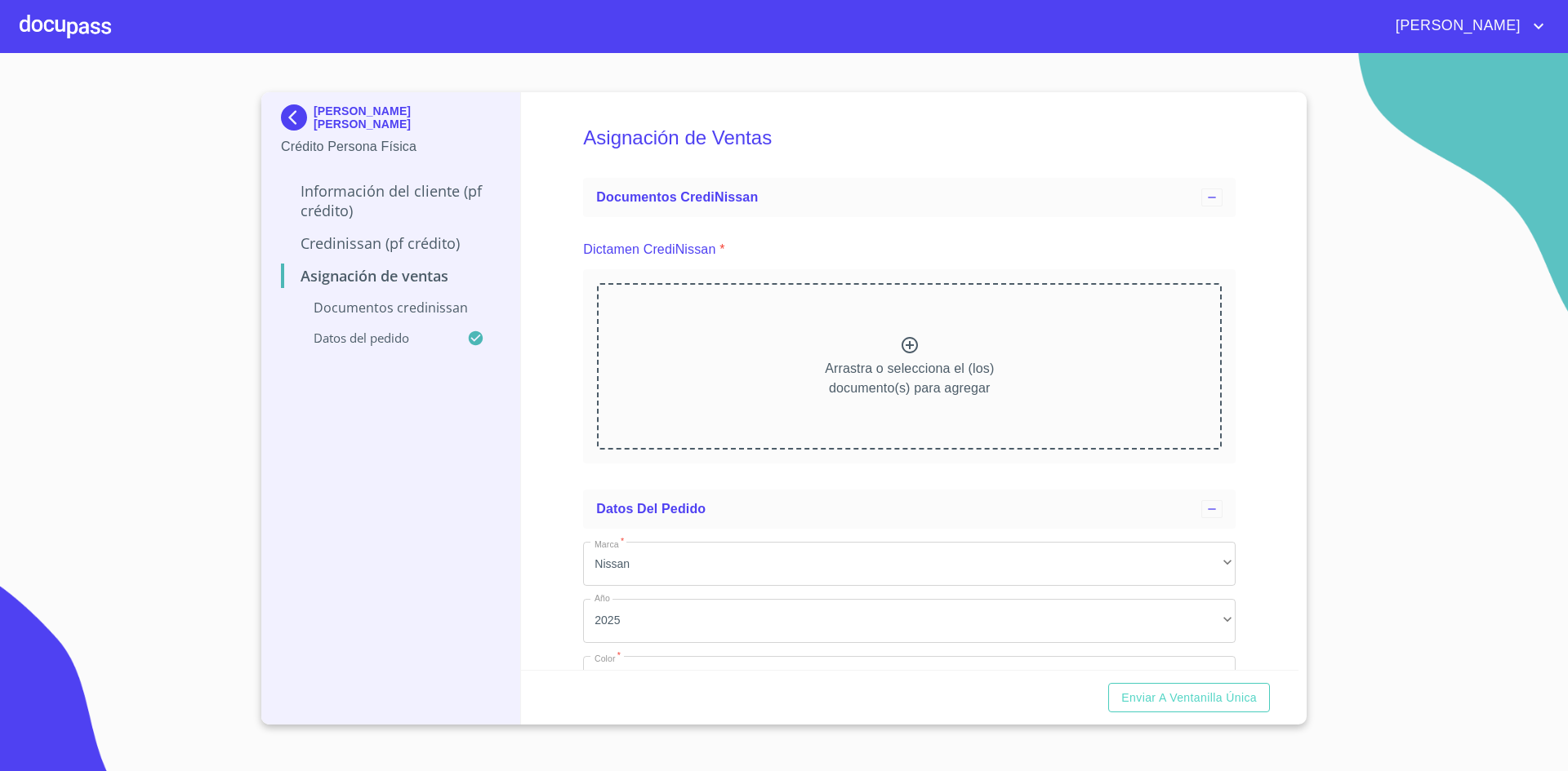
scroll to position [162, 0]
